Goal: Task Accomplishment & Management: Manage account settings

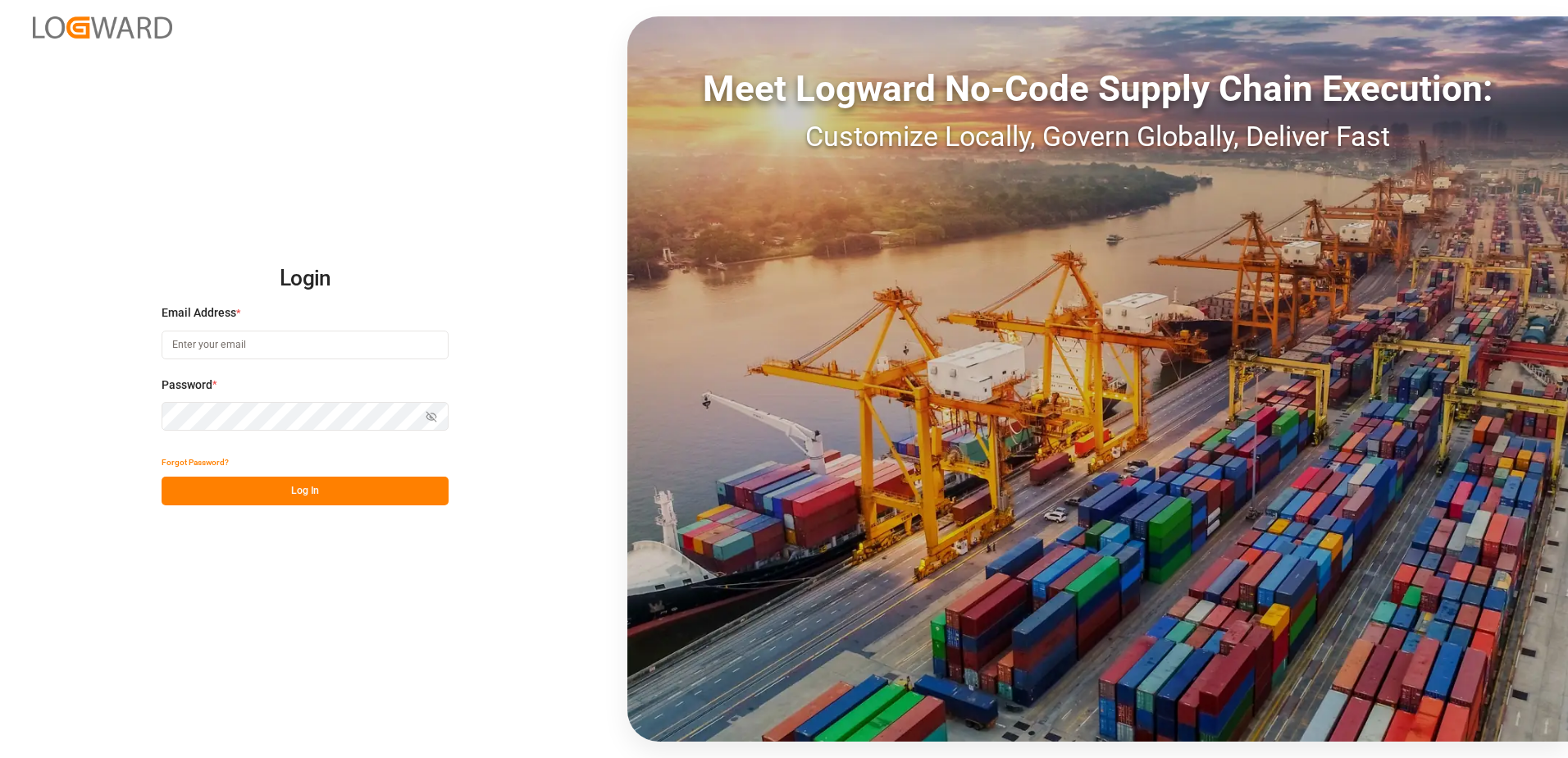
type input "[PERSON_NAME][EMAIL_ADDRESS][DOMAIN_NAME]"
click at [279, 494] on button "Log In" at bounding box center [304, 491] width 287 height 29
